Goal: Use online tool/utility

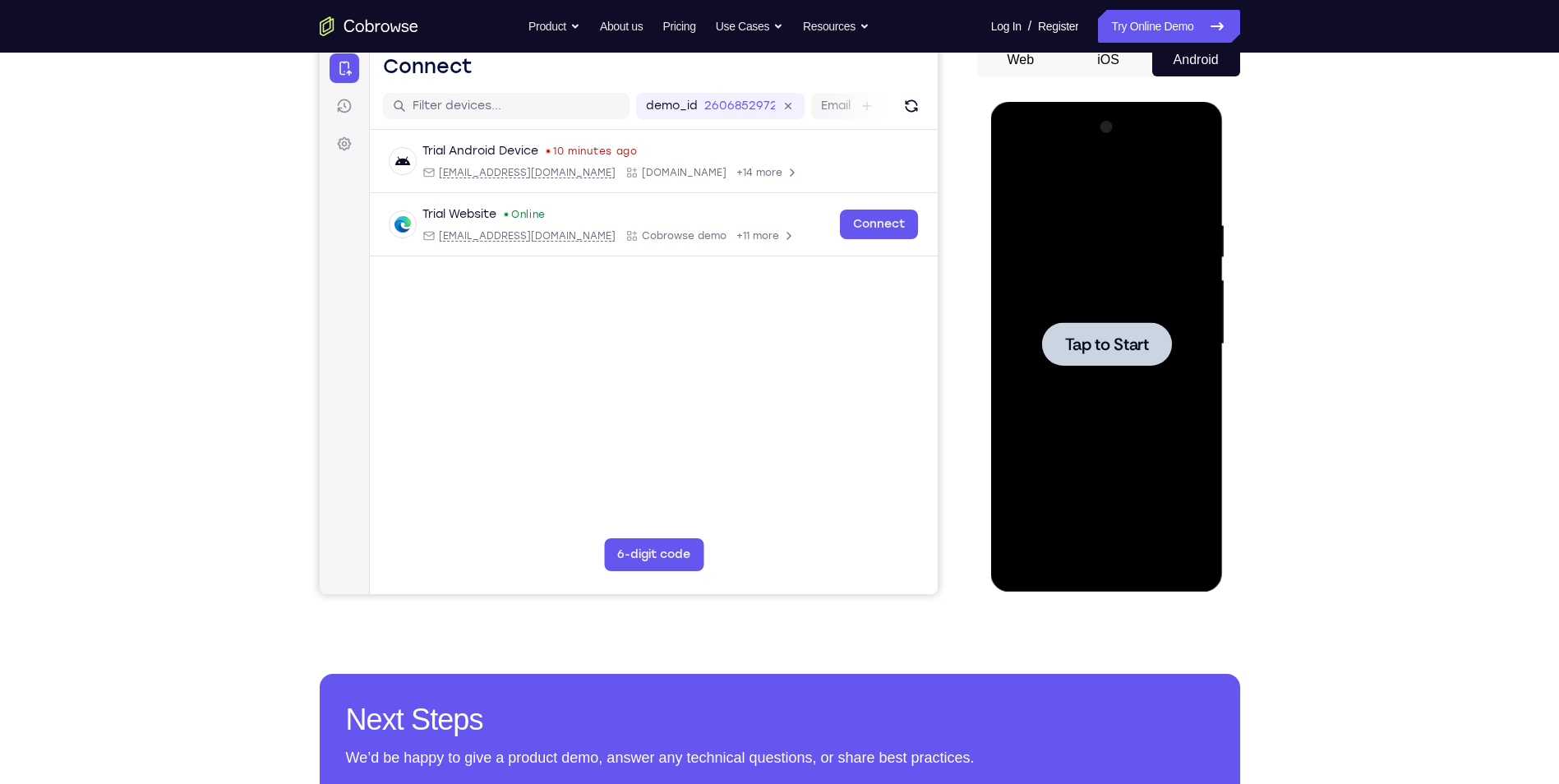
click at [1177, 389] on div at bounding box center [1107, 344] width 207 height 461
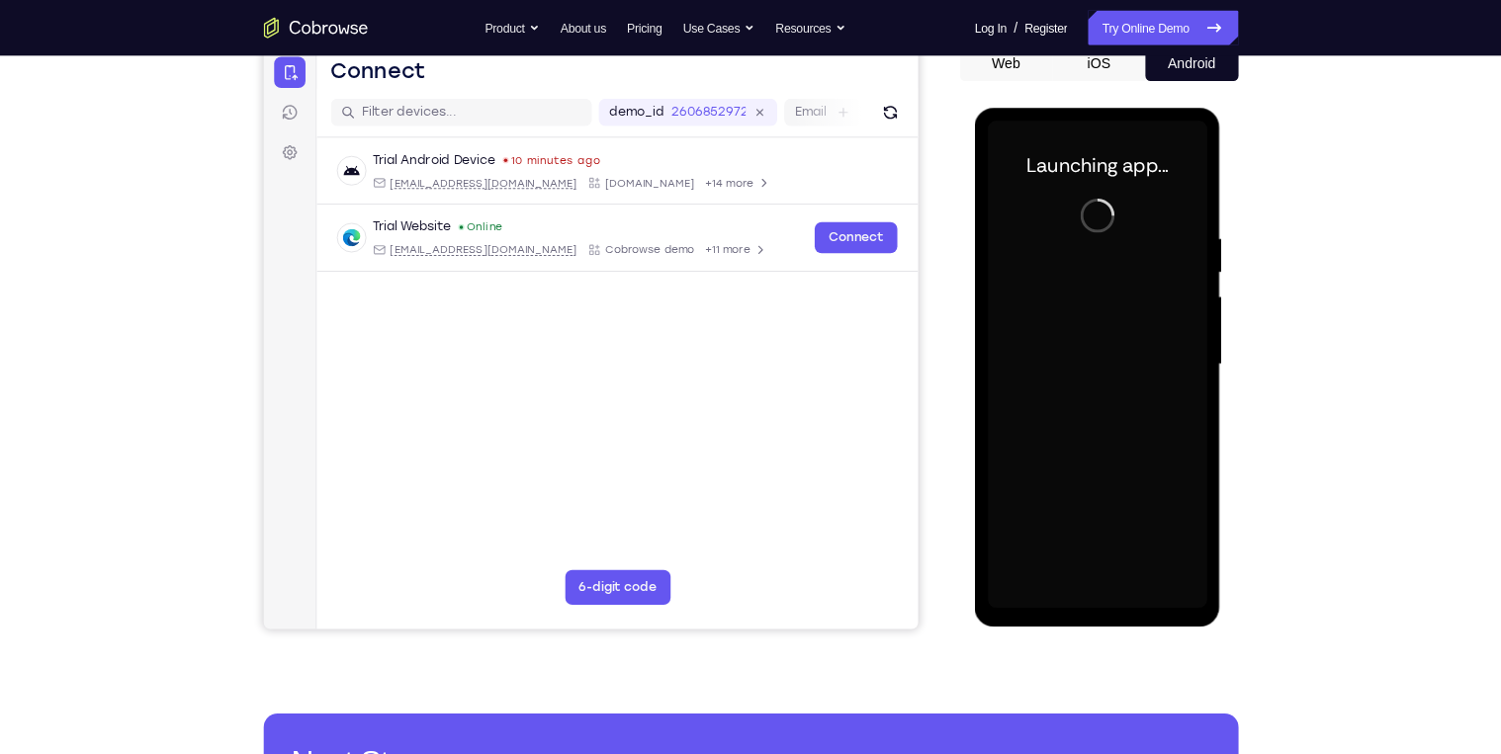
scroll to position [205, 0]
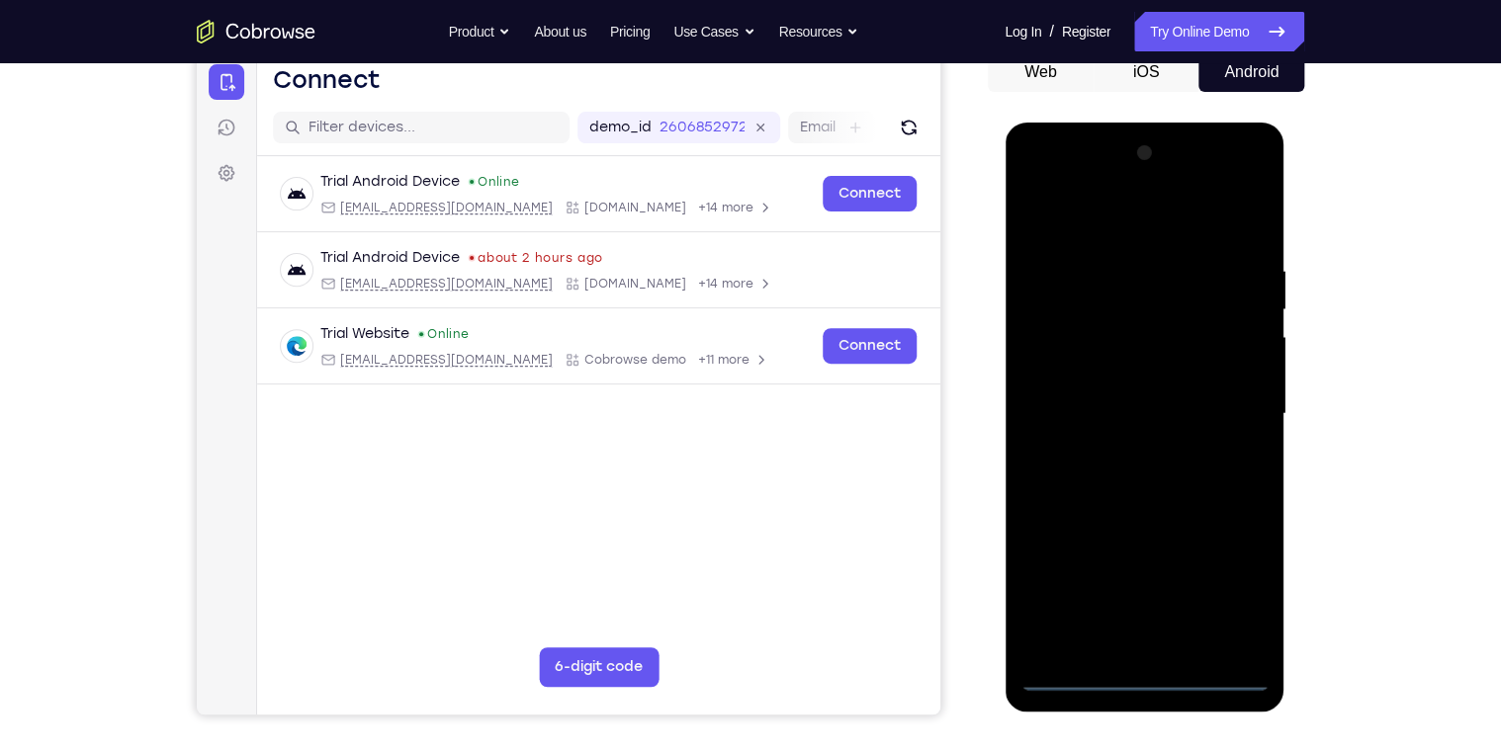
click at [1145, 676] on div at bounding box center [1143, 414] width 249 height 554
click at [1234, 593] on div at bounding box center [1143, 414] width 249 height 554
click at [1117, 231] on div at bounding box center [1143, 414] width 249 height 554
click at [1228, 399] on div at bounding box center [1143, 414] width 249 height 554
click at [1165, 591] on div at bounding box center [1143, 414] width 249 height 554
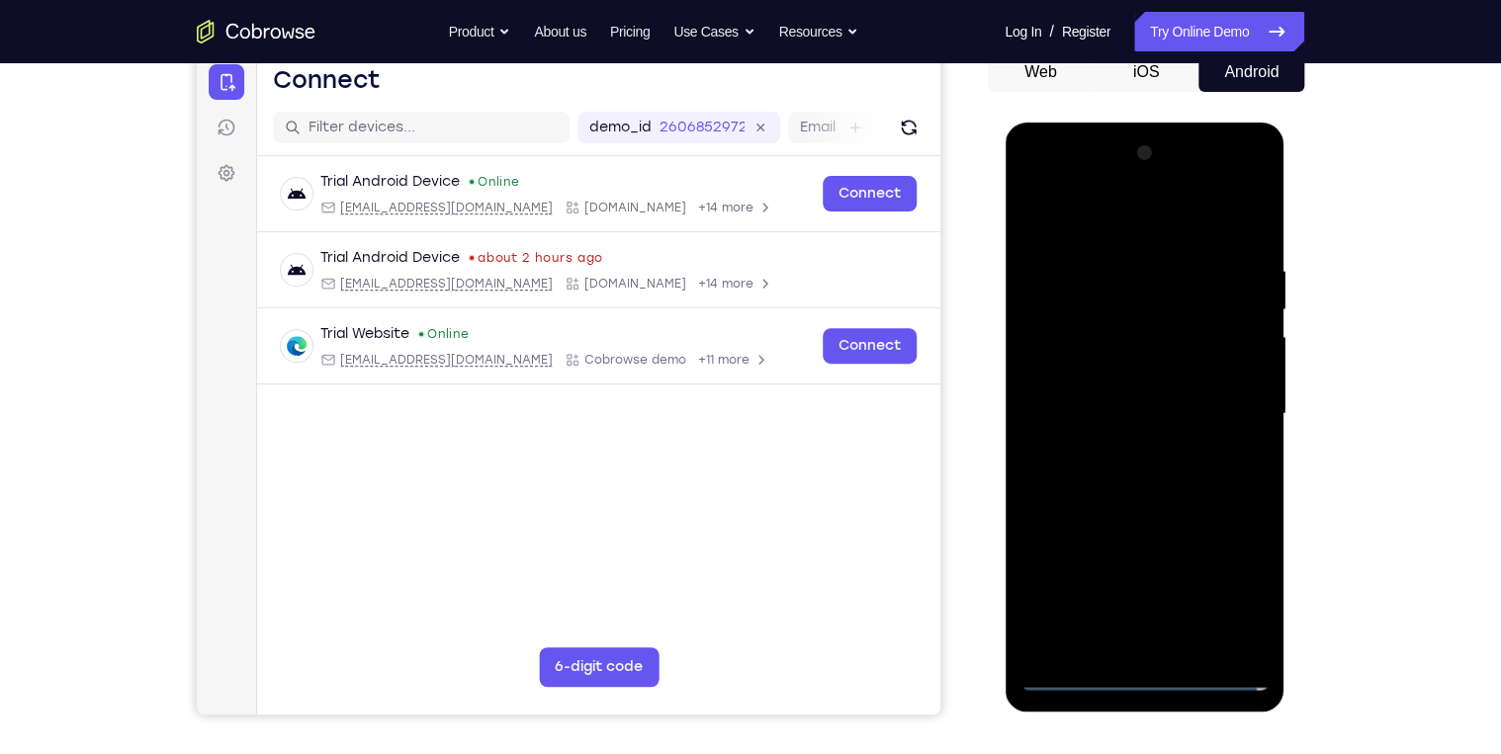
click at [1121, 454] on div at bounding box center [1143, 414] width 249 height 554
click at [1123, 394] on div at bounding box center [1143, 414] width 249 height 554
click at [1114, 408] on div at bounding box center [1143, 414] width 249 height 554
click at [1095, 476] on div at bounding box center [1143, 414] width 249 height 554
click at [1152, 506] on div at bounding box center [1143, 414] width 249 height 554
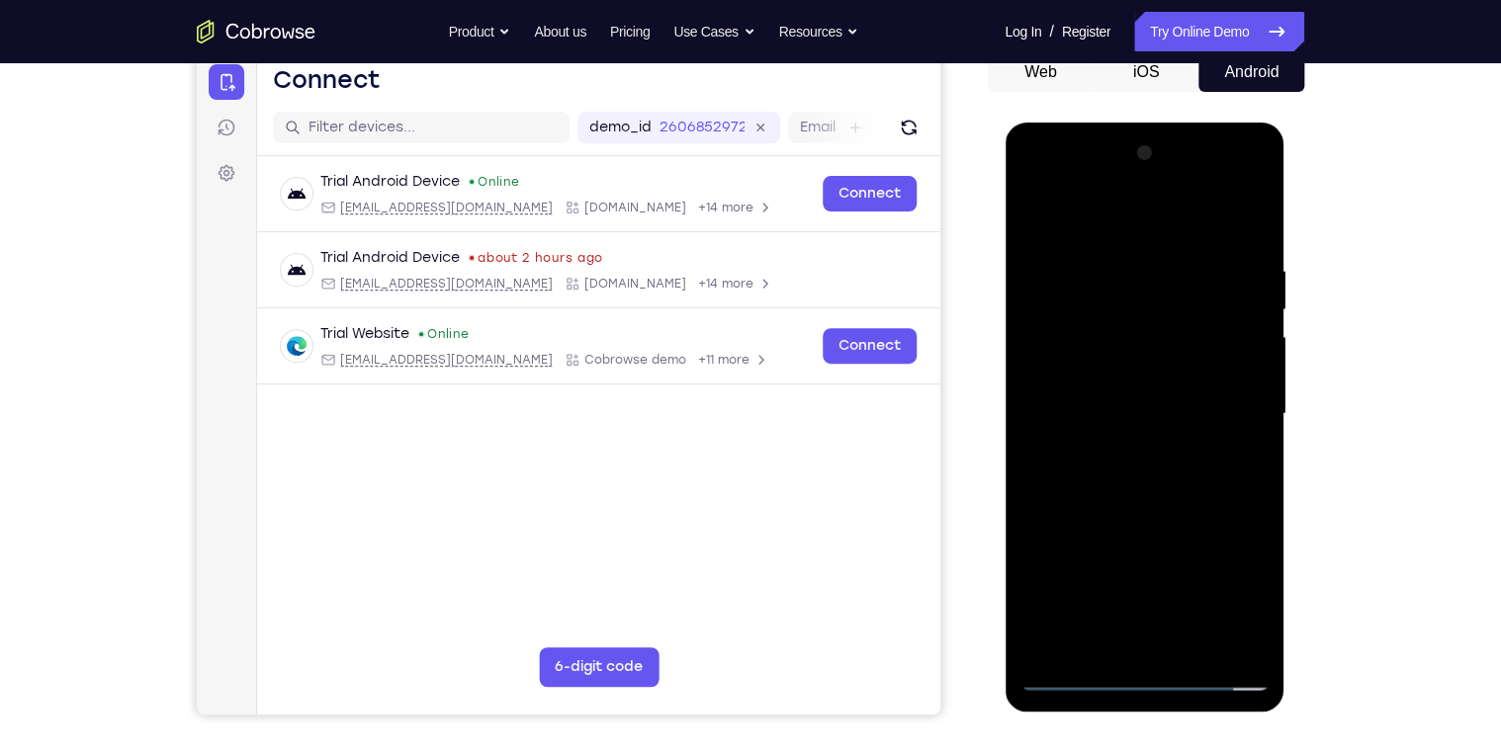
click at [1188, 649] on div at bounding box center [1143, 414] width 249 height 554
click at [1150, 523] on div at bounding box center [1143, 414] width 249 height 554
click at [1191, 502] on div at bounding box center [1143, 414] width 249 height 554
click at [1233, 211] on div at bounding box center [1143, 414] width 249 height 554
click at [1033, 223] on div at bounding box center [1143, 414] width 249 height 554
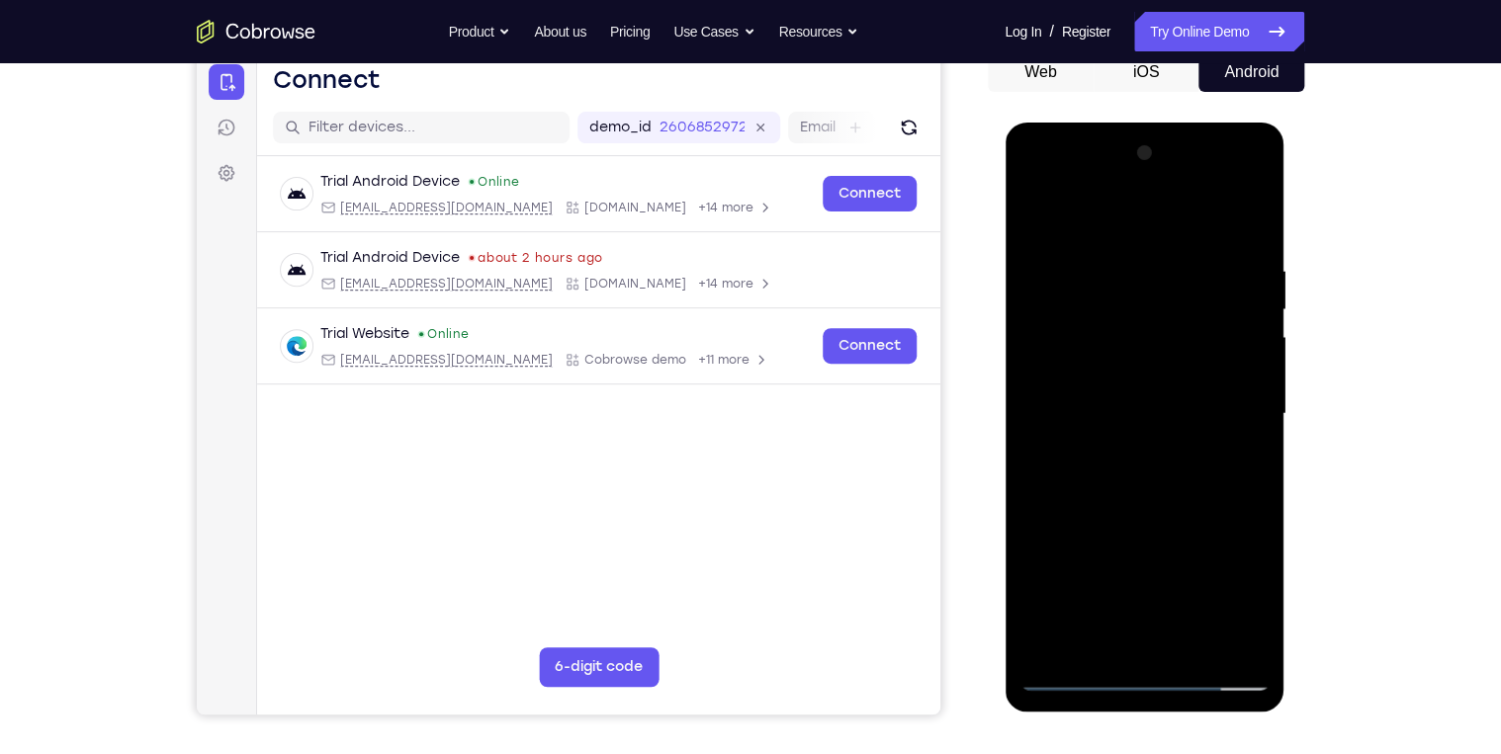
click at [1129, 401] on div at bounding box center [1143, 414] width 249 height 554
click at [1239, 464] on div at bounding box center [1143, 414] width 249 height 554
click at [1035, 215] on div at bounding box center [1143, 414] width 249 height 554
click at [1086, 442] on div at bounding box center [1143, 414] width 249 height 554
click at [1031, 216] on div at bounding box center [1143, 414] width 249 height 554
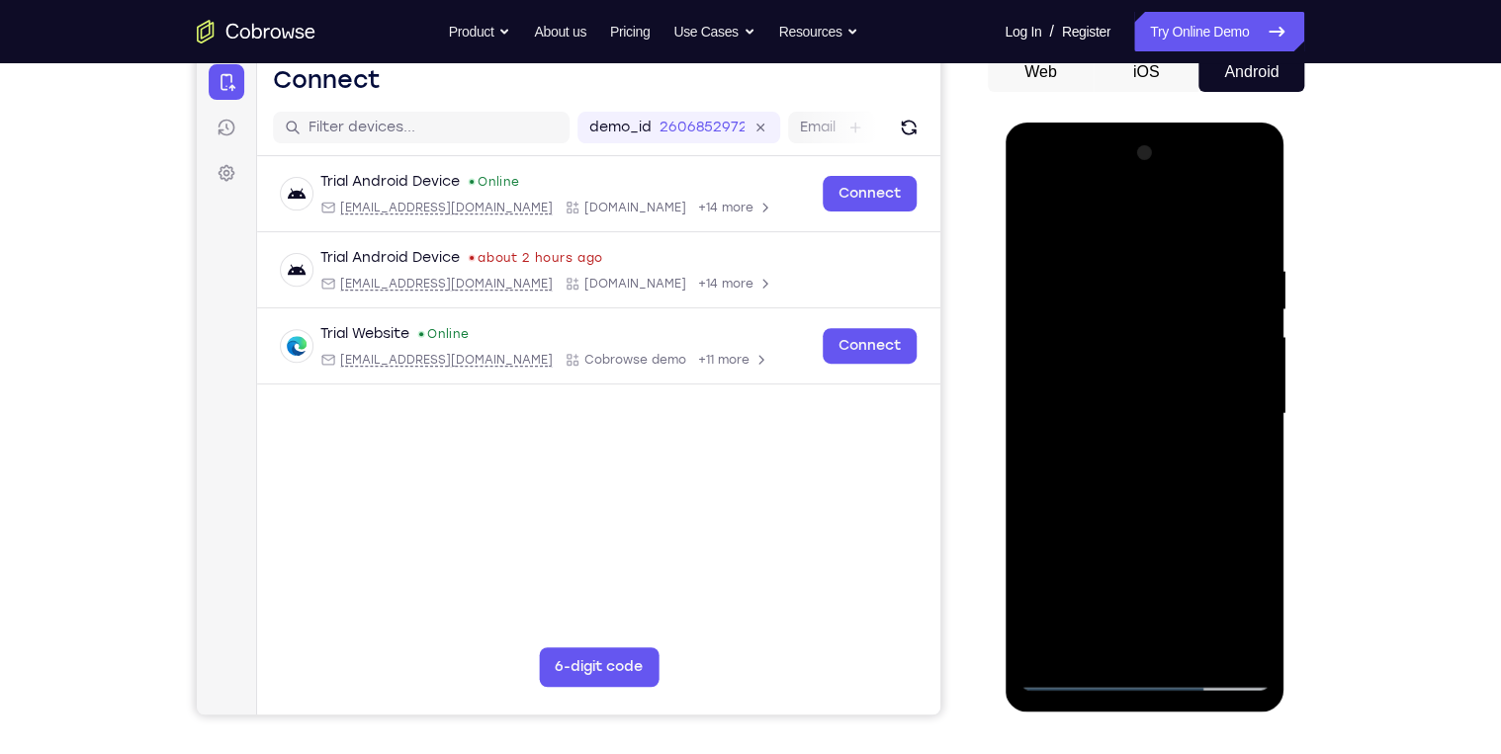
click at [1031, 216] on div at bounding box center [1143, 414] width 249 height 554
click at [1200, 642] on div at bounding box center [1143, 414] width 249 height 554
click at [1132, 612] on div at bounding box center [1143, 414] width 249 height 554
click at [1037, 226] on div at bounding box center [1143, 414] width 249 height 554
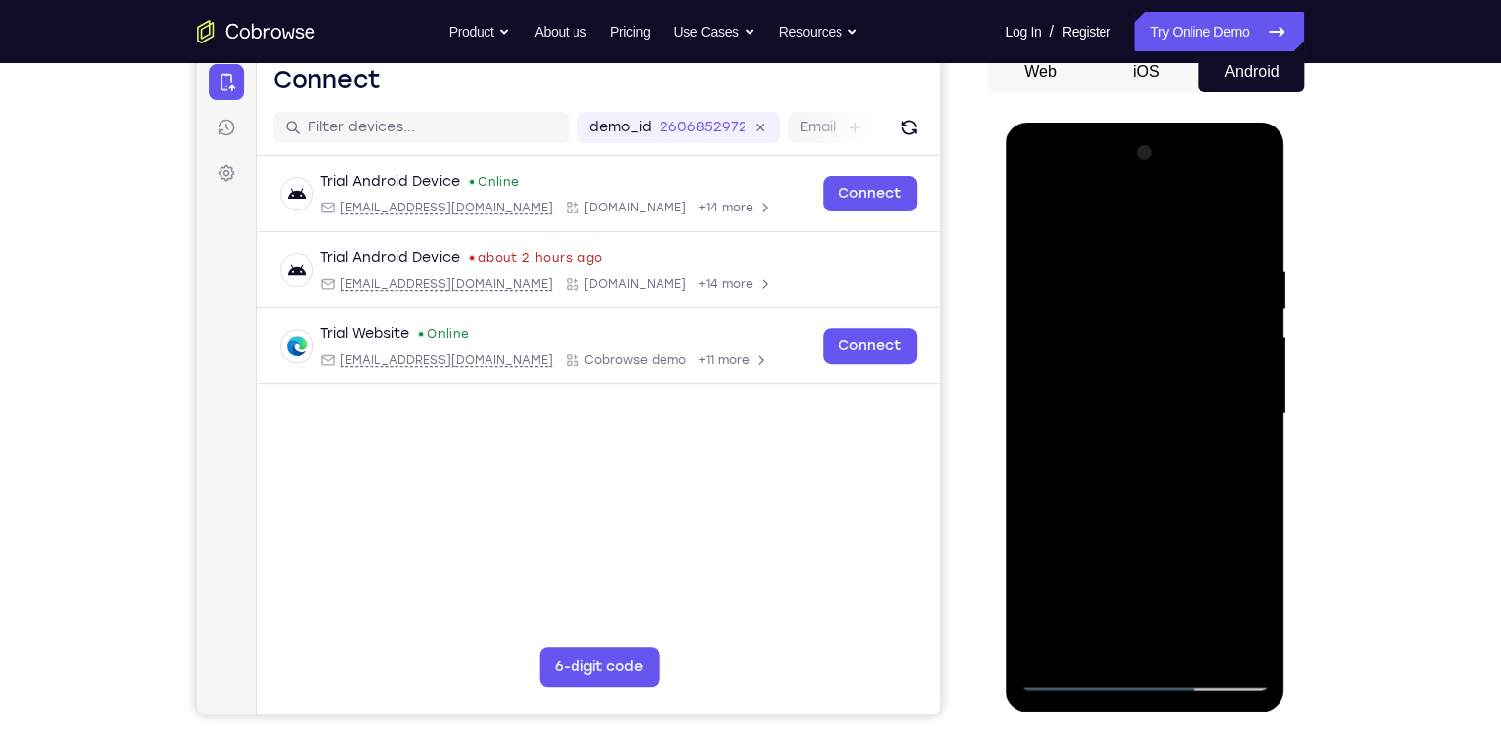
click at [1037, 216] on div at bounding box center [1143, 414] width 249 height 554
click at [1173, 302] on div at bounding box center [1143, 414] width 249 height 554
click at [1189, 258] on div at bounding box center [1143, 414] width 249 height 554
click at [1244, 227] on div at bounding box center [1143, 414] width 249 height 554
click at [1092, 257] on div at bounding box center [1143, 414] width 249 height 554
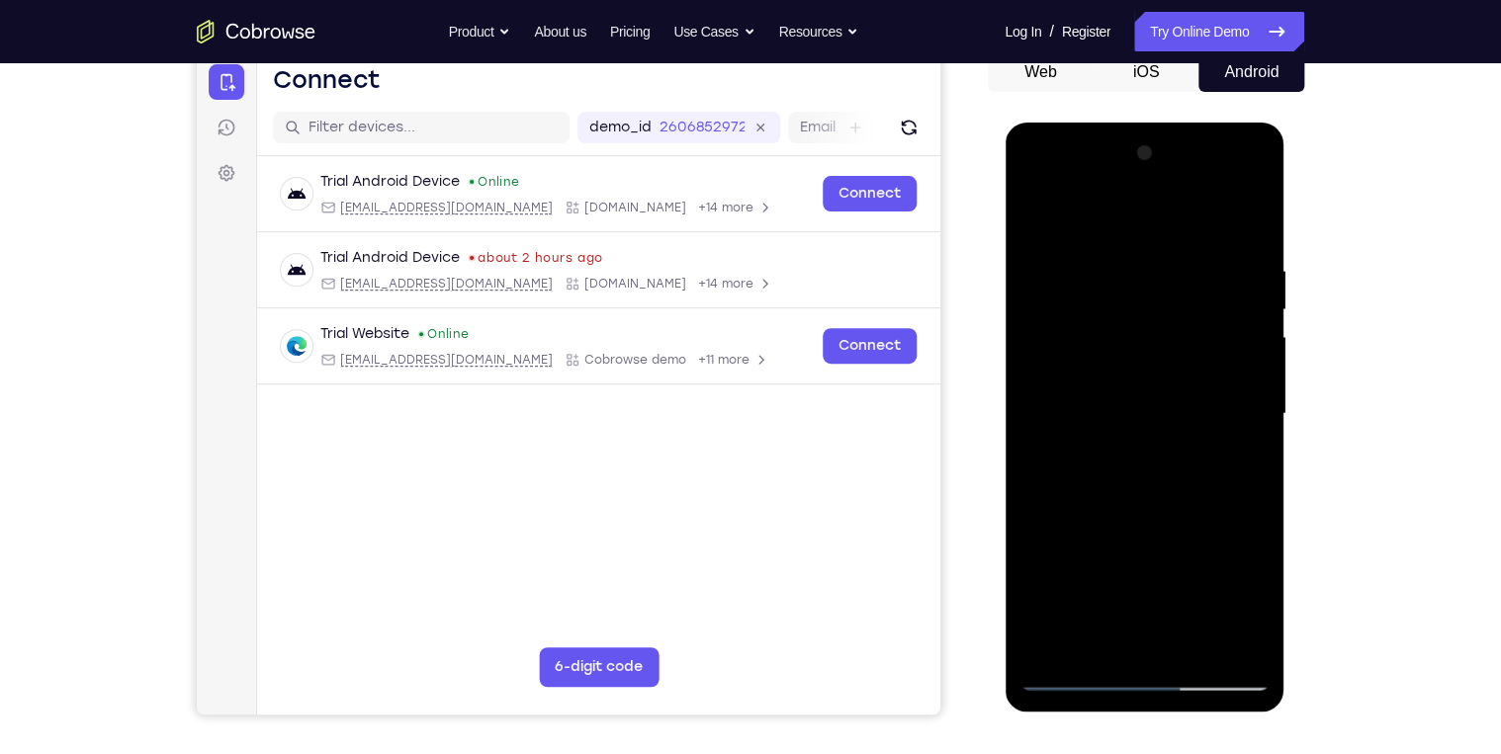
click at [1248, 361] on div at bounding box center [1143, 414] width 249 height 554
click at [1246, 363] on div at bounding box center [1143, 414] width 249 height 554
click at [1248, 221] on div at bounding box center [1143, 414] width 249 height 554
click at [1042, 305] on div at bounding box center [1143, 414] width 249 height 554
click at [1252, 327] on div at bounding box center [1143, 414] width 249 height 554
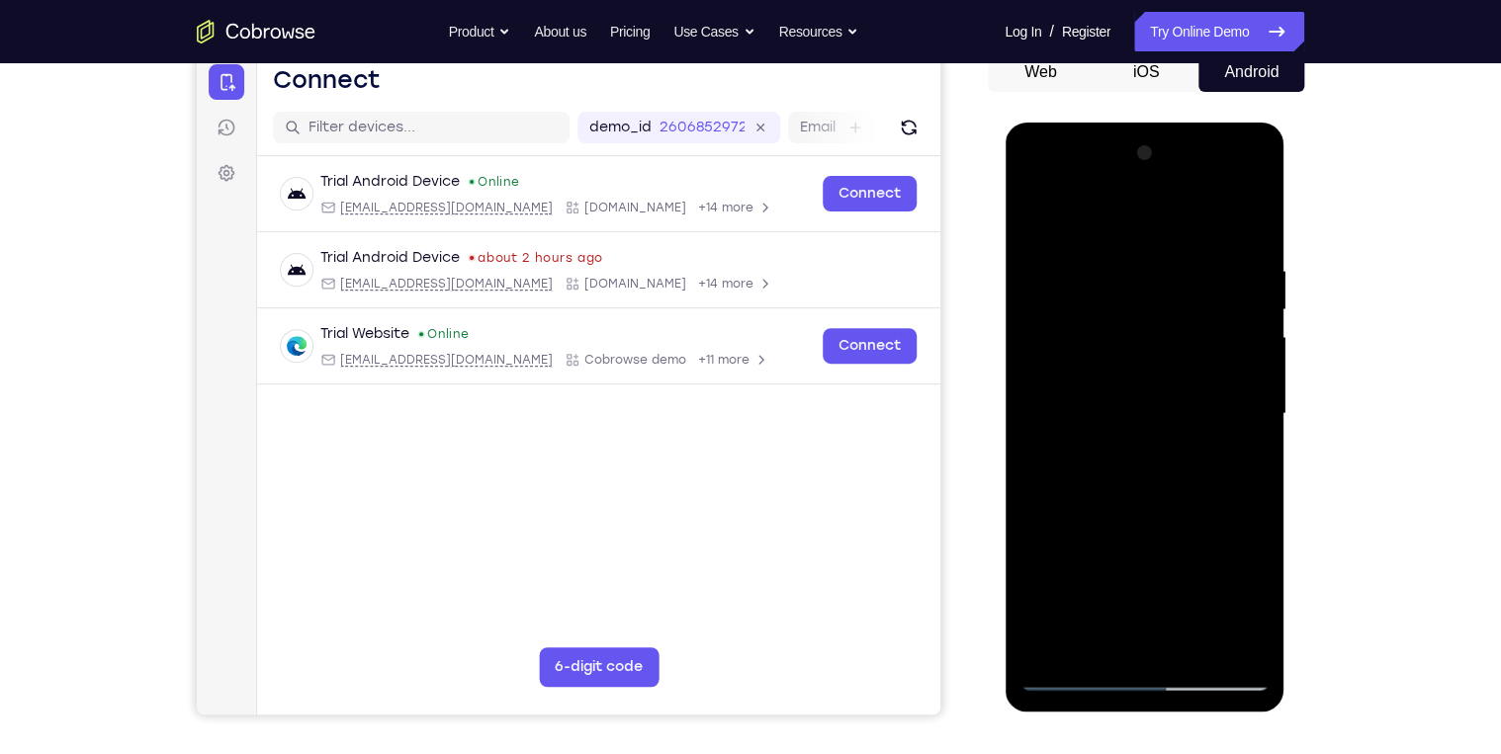
click at [1220, 634] on div at bounding box center [1143, 414] width 249 height 554
click at [1248, 227] on div at bounding box center [1143, 414] width 249 height 554
drag, startPoint x: 1125, startPoint y: 514, endPoint x: 1087, endPoint y: 349, distance: 169.3
click at [1088, 352] on div at bounding box center [1143, 414] width 249 height 554
drag, startPoint x: 1138, startPoint y: 527, endPoint x: 1111, endPoint y: 351, distance: 178.0
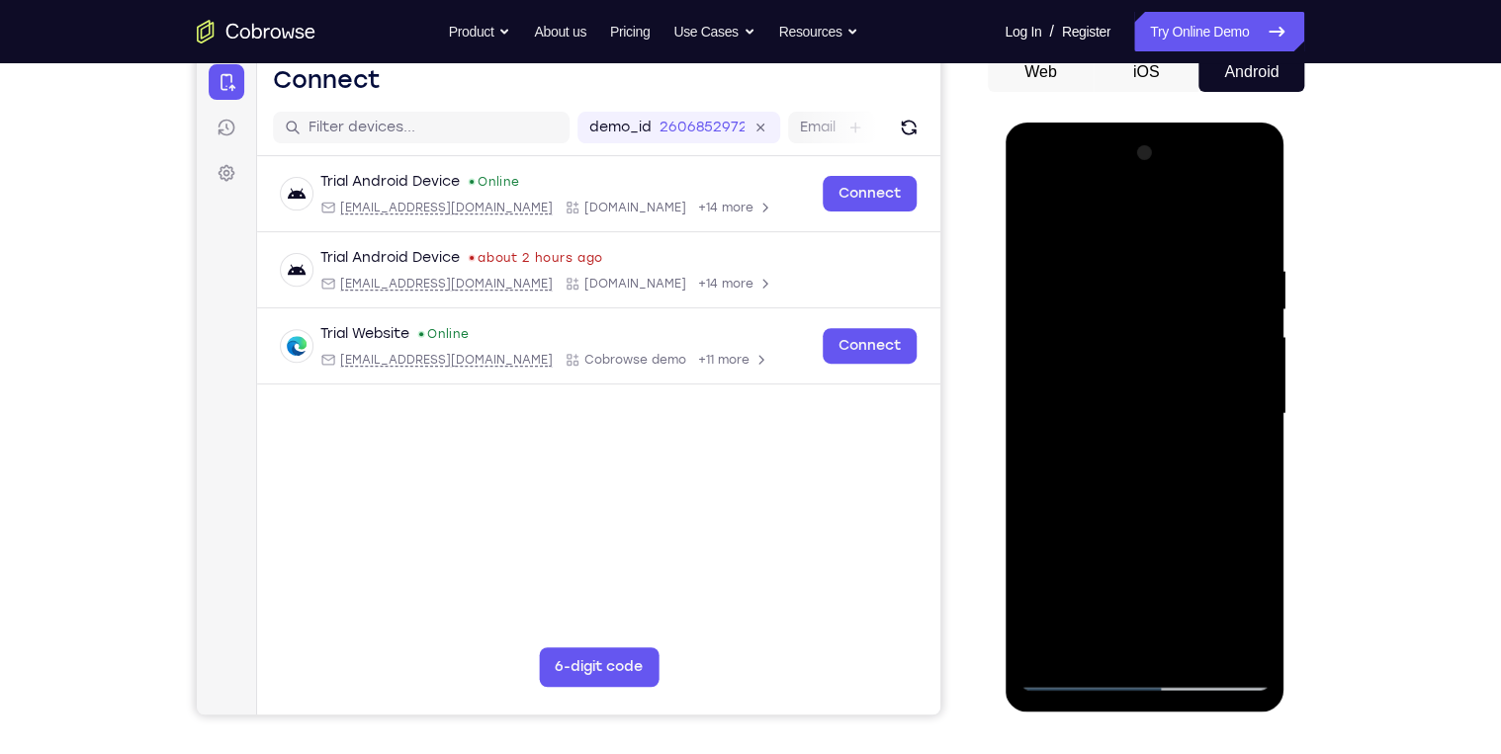
click at [1111, 366] on div at bounding box center [1143, 414] width 249 height 554
click at [1191, 645] on div at bounding box center [1143, 414] width 249 height 554
click at [1039, 218] on div at bounding box center [1143, 414] width 249 height 554
drag, startPoint x: 1125, startPoint y: 325, endPoint x: 1118, endPoint y: 268, distance: 57.8
click at [1120, 289] on div at bounding box center [1143, 414] width 249 height 554
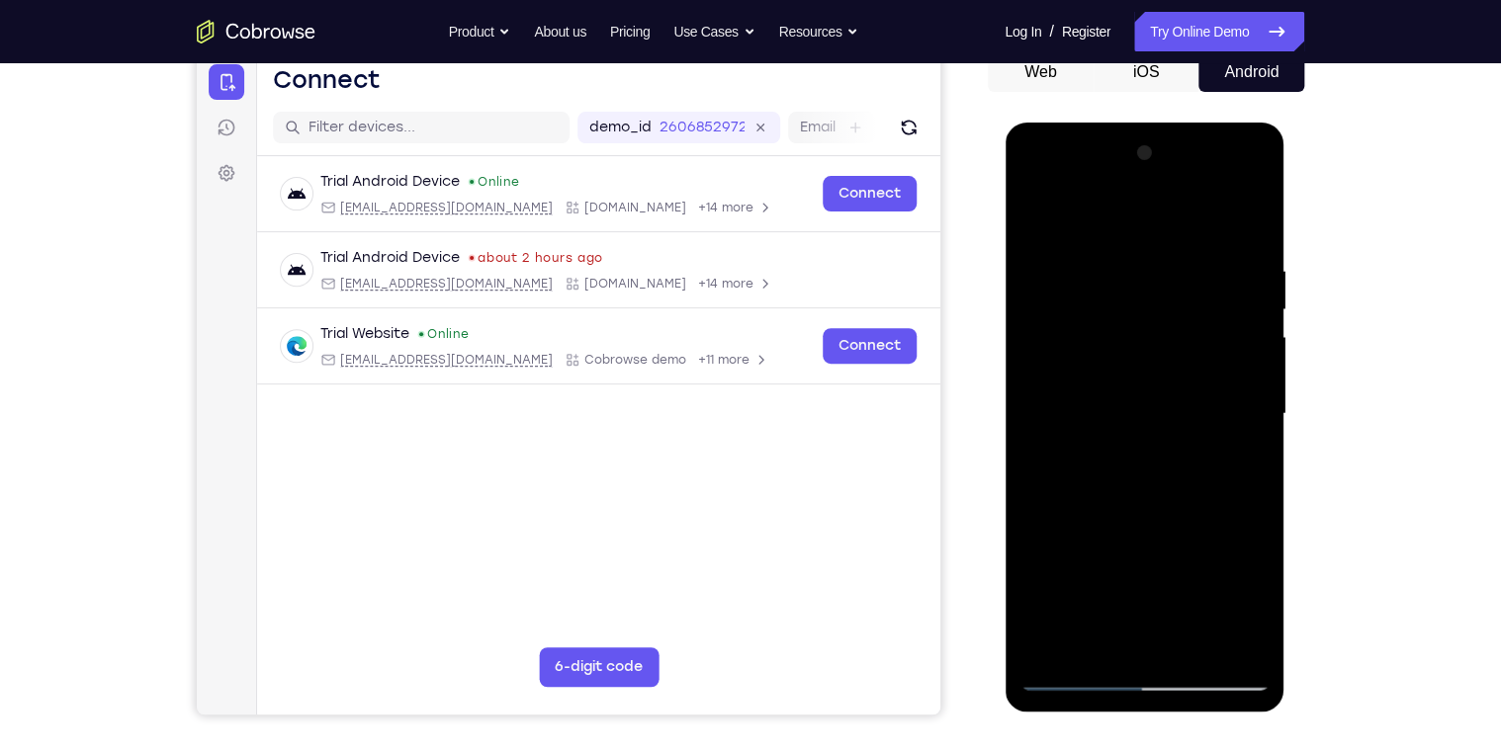
drag, startPoint x: 1172, startPoint y: 493, endPoint x: 1155, endPoint y: 310, distance: 183.7
click at [1155, 311] on div at bounding box center [1143, 414] width 249 height 554
drag, startPoint x: 1129, startPoint y: 526, endPoint x: 1114, endPoint y: 336, distance: 190.4
click at [1114, 336] on div at bounding box center [1143, 414] width 249 height 554
drag, startPoint x: 1143, startPoint y: 511, endPoint x: 1157, endPoint y: 296, distance: 216.0
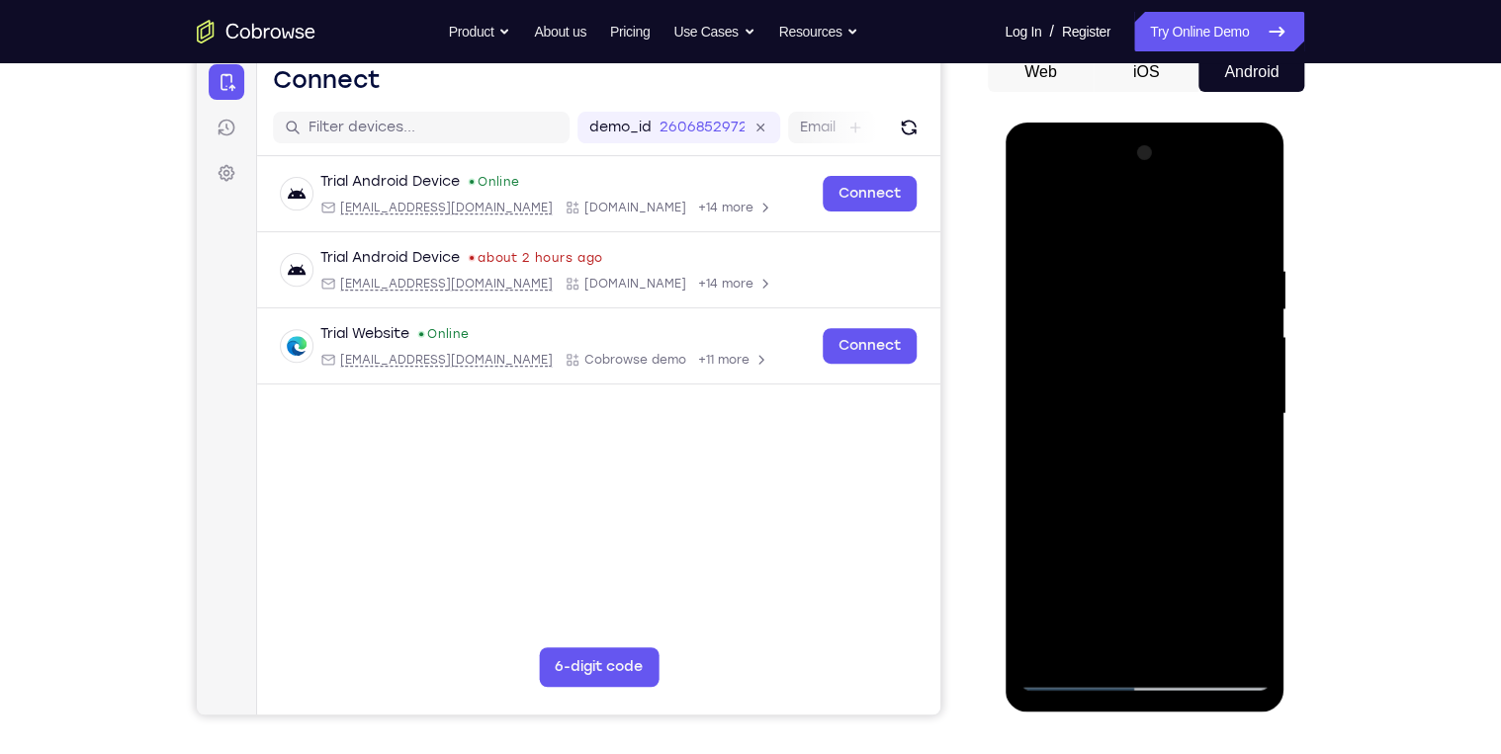
click at [1157, 296] on div at bounding box center [1143, 414] width 249 height 554
drag, startPoint x: 1153, startPoint y: 490, endPoint x: 1149, endPoint y: 201, distance: 289.7
click at [1149, 206] on div at bounding box center [1143, 414] width 249 height 554
drag, startPoint x: 1170, startPoint y: 289, endPoint x: 1165, endPoint y: 512, distance: 223.5
click at [1165, 511] on div at bounding box center [1143, 414] width 249 height 554
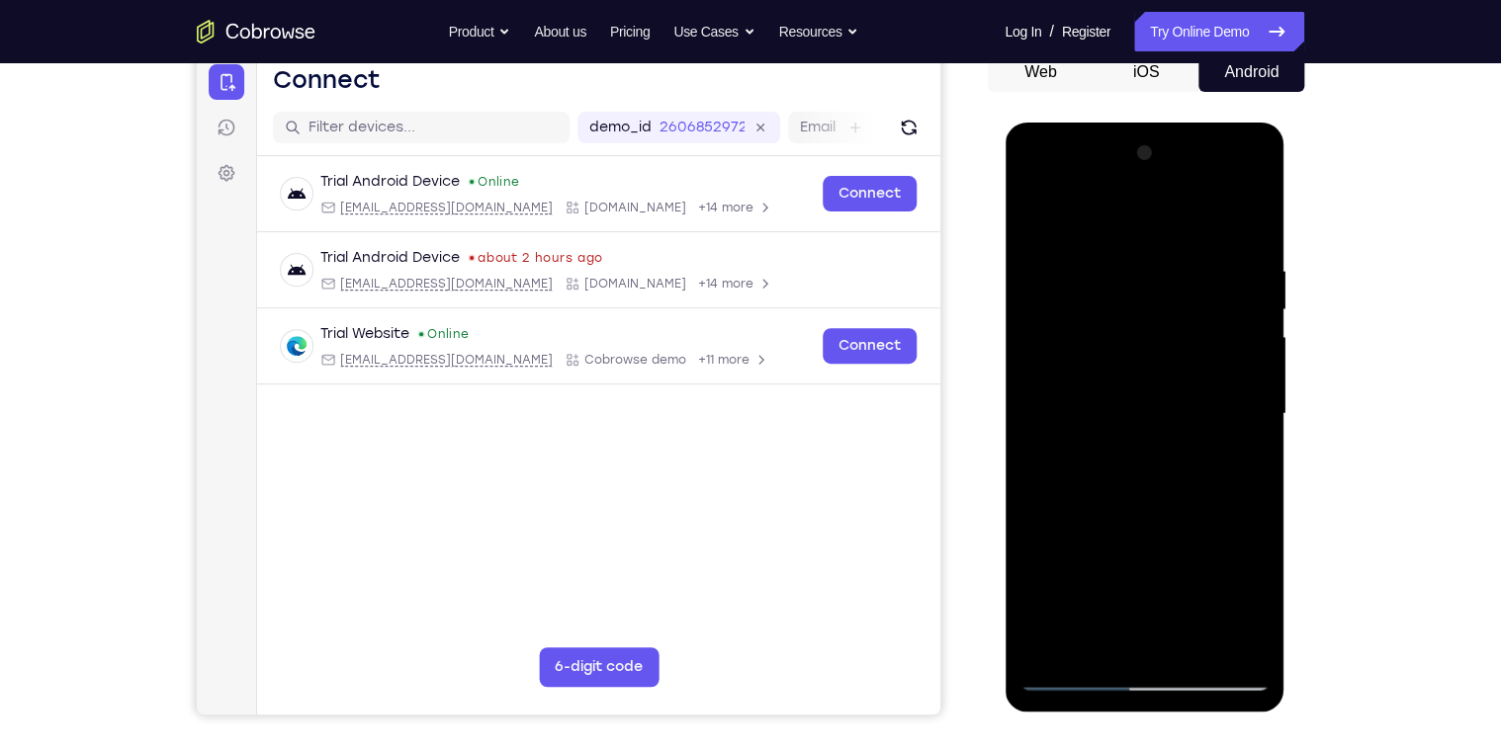
click at [1254, 309] on div at bounding box center [1143, 414] width 249 height 554
drag, startPoint x: 1157, startPoint y: 315, endPoint x: 1144, endPoint y: 424, distance: 109.5
click at [1144, 424] on div at bounding box center [1143, 414] width 249 height 554
click at [1247, 596] on div at bounding box center [1143, 414] width 249 height 554
drag, startPoint x: 1150, startPoint y: 444, endPoint x: 1154, endPoint y: 302, distance: 142.4
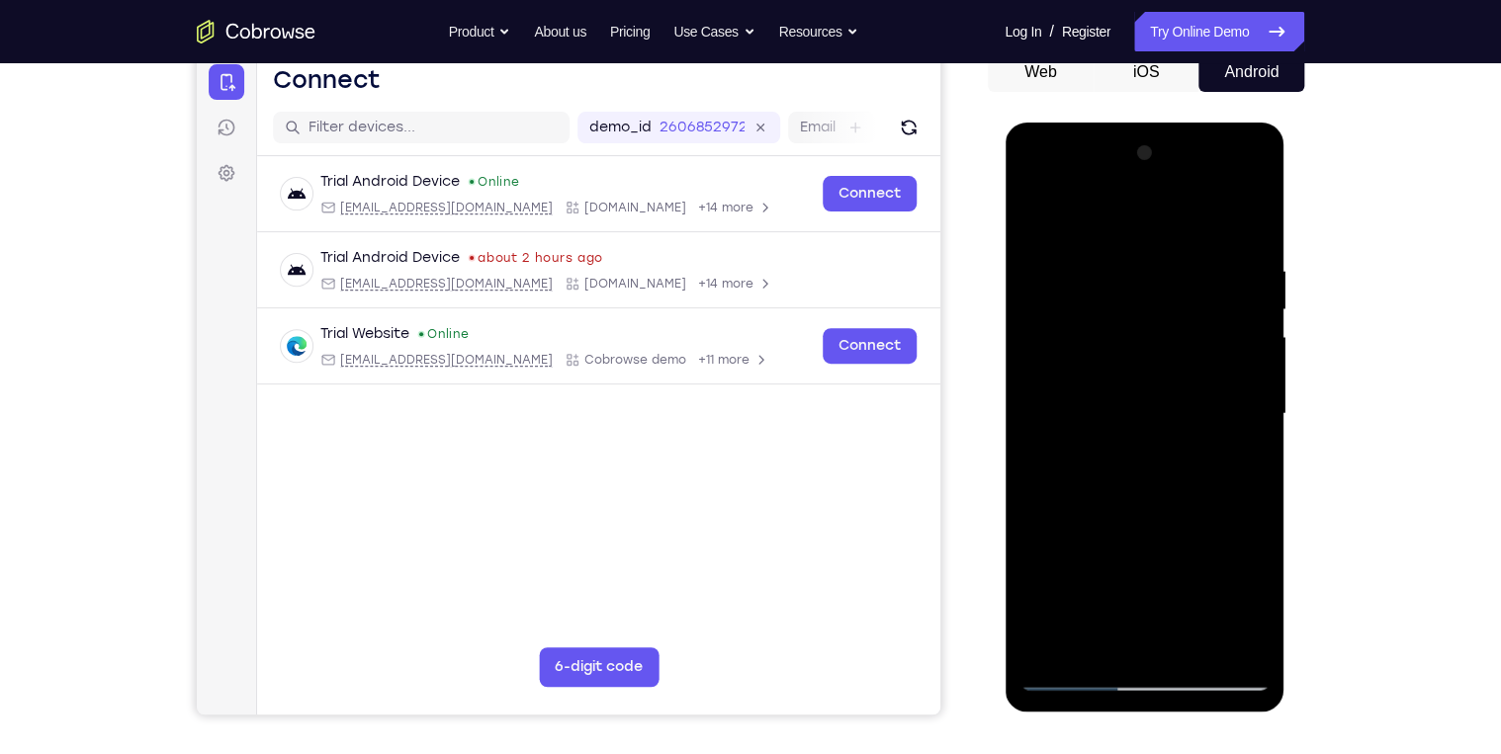
click at [1153, 329] on div at bounding box center [1143, 414] width 249 height 554
drag, startPoint x: 1133, startPoint y: 460, endPoint x: 1139, endPoint y: 275, distance: 185.0
click at [1139, 282] on div at bounding box center [1143, 414] width 249 height 554
drag, startPoint x: 1181, startPoint y: 525, endPoint x: 1175, endPoint y: 360, distance: 165.2
click at [1175, 370] on div at bounding box center [1143, 414] width 249 height 554
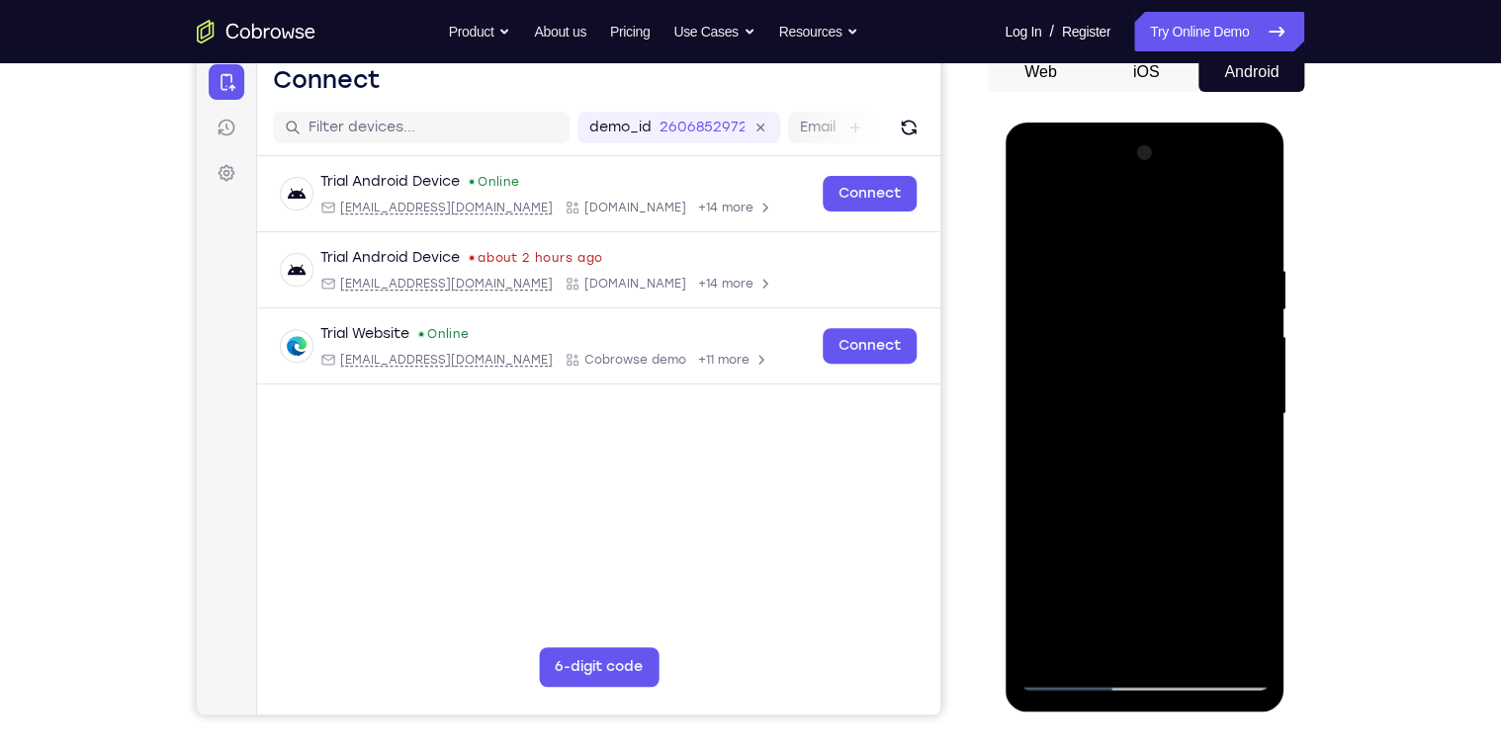
drag, startPoint x: 1172, startPoint y: 559, endPoint x: 1157, endPoint y: 364, distance: 195.4
click at [1156, 381] on div at bounding box center [1143, 414] width 249 height 554
click at [1195, 643] on div at bounding box center [1143, 414] width 249 height 554
drag, startPoint x: 1153, startPoint y: 572, endPoint x: 1154, endPoint y: 430, distance: 142.4
click at [1153, 452] on div at bounding box center [1143, 414] width 249 height 554
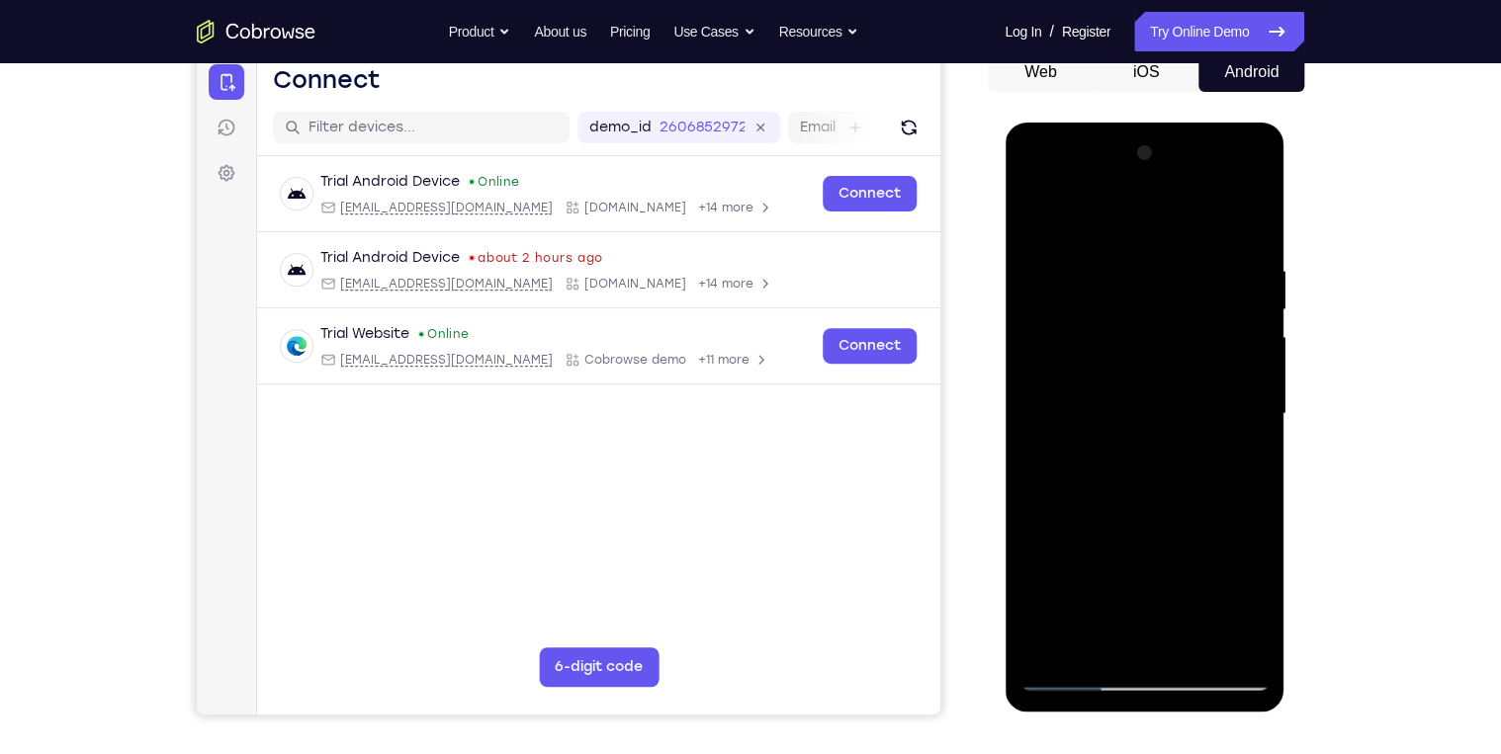
drag, startPoint x: 1145, startPoint y: 601, endPoint x: 1145, endPoint y: 528, distance: 73.2
click at [1145, 529] on div at bounding box center [1143, 414] width 249 height 554
click at [1153, 499] on div at bounding box center [1143, 414] width 249 height 554
click at [1037, 216] on div at bounding box center [1143, 414] width 249 height 554
drag, startPoint x: 1157, startPoint y: 504, endPoint x: 1165, endPoint y: 377, distance: 127.8
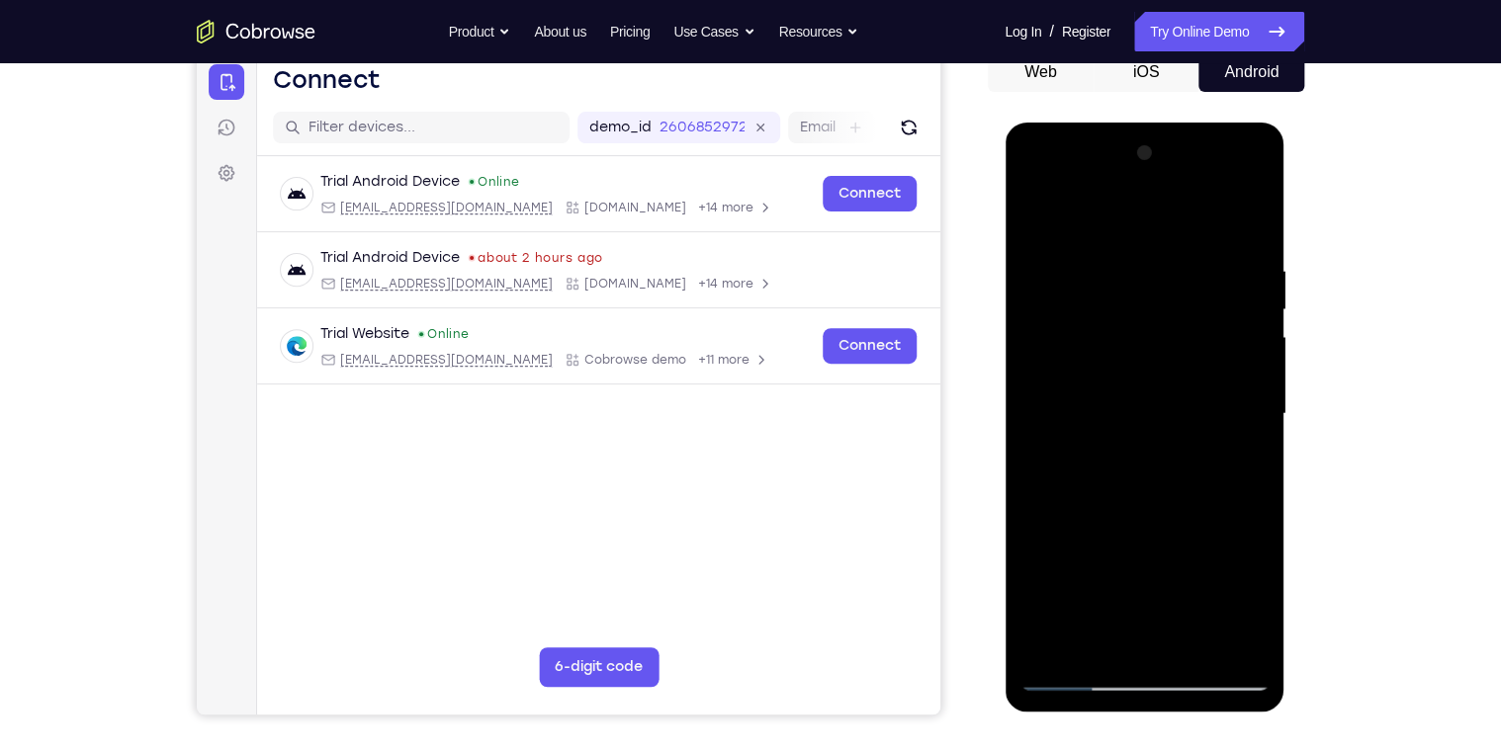
click at [1165, 377] on div at bounding box center [1143, 414] width 249 height 554
